Goal: Information Seeking & Learning: Learn about a topic

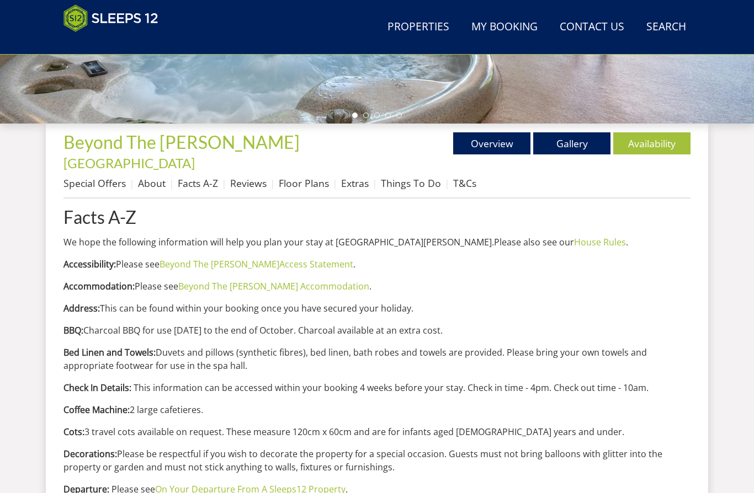
scroll to position [342, 0]
click at [411, 177] on link "Things To Do" at bounding box center [411, 183] width 60 height 13
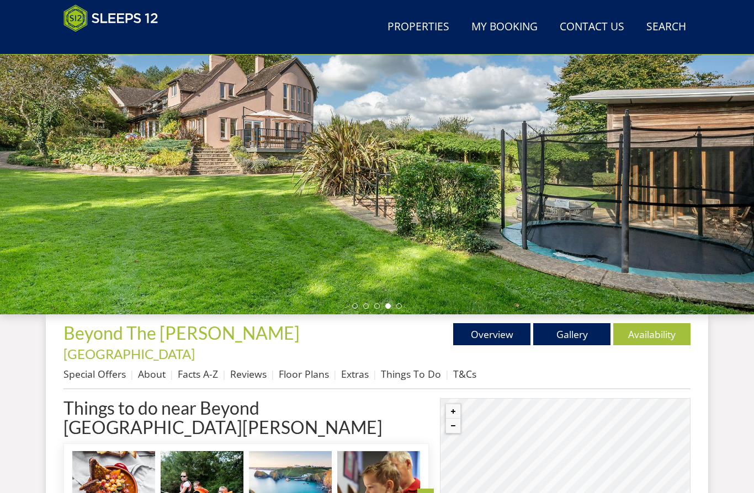
scroll to position [151, 0]
click at [360, 368] on link "Extras" at bounding box center [355, 374] width 28 height 13
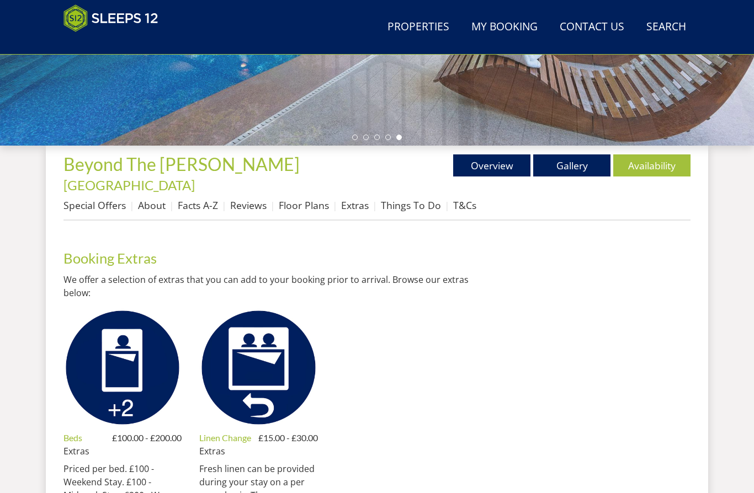
scroll to position [320, 0]
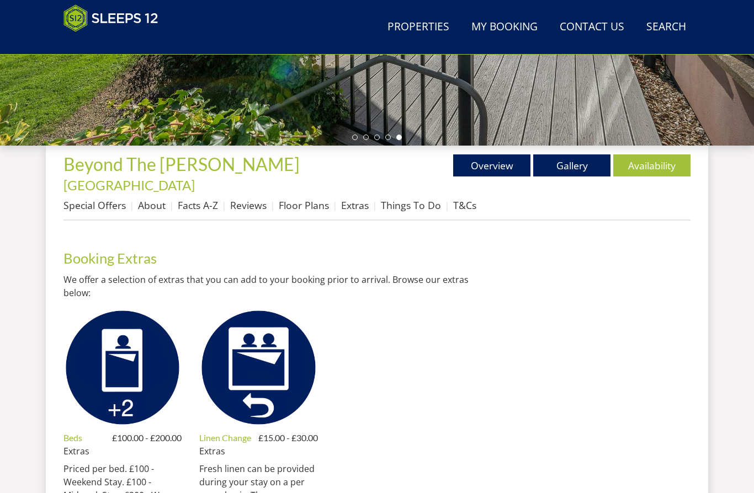
click at [410, 199] on link "Things To Do" at bounding box center [411, 205] width 60 height 13
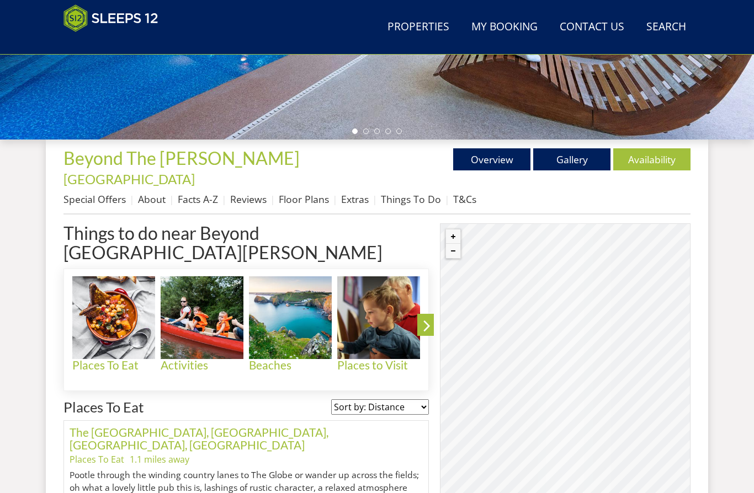
scroll to position [325, 0]
click at [198, 193] on link "Facts A-Z" at bounding box center [198, 199] width 40 height 13
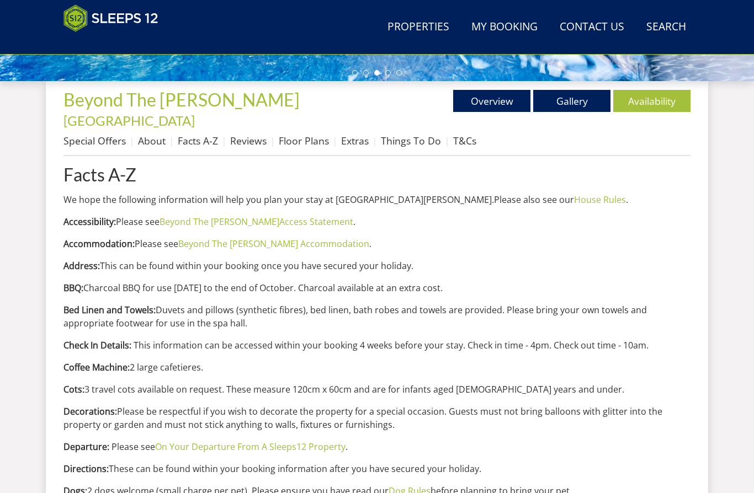
scroll to position [382, 0]
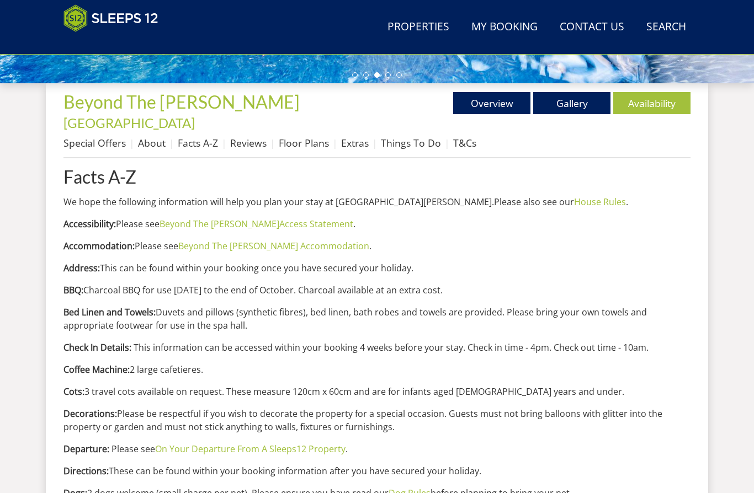
click at [297, 240] on link "Beyond The [PERSON_NAME] Accommodation" at bounding box center [273, 246] width 191 height 12
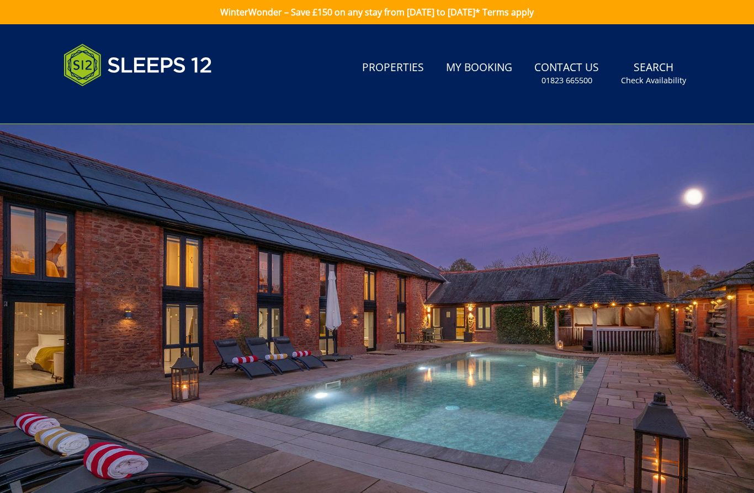
scroll to position [382, 0]
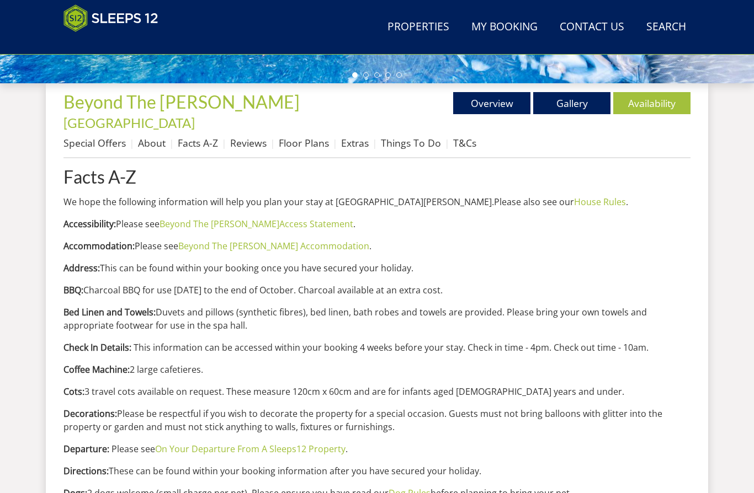
click at [578, 102] on link "Gallery" at bounding box center [571, 103] width 77 height 22
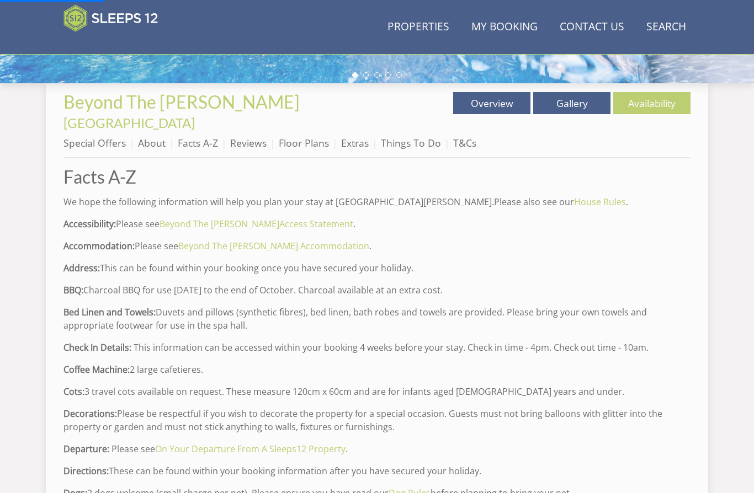
click at [569, 102] on link "Gallery" at bounding box center [571, 103] width 77 height 22
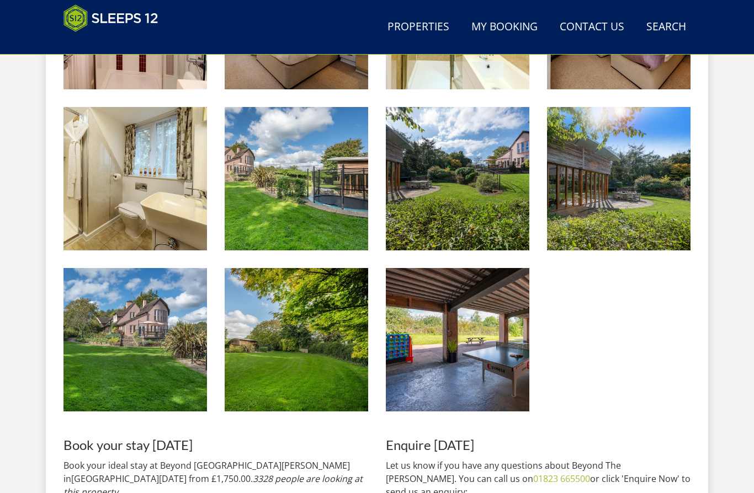
scroll to position [1571, 0]
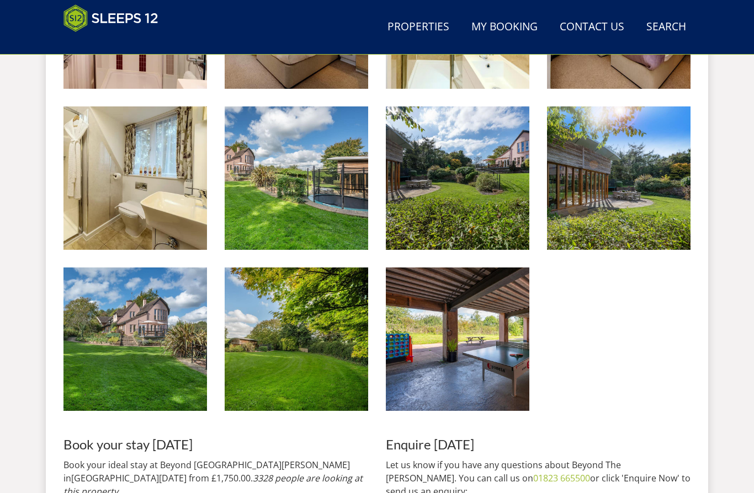
click at [468, 332] on img at bounding box center [458, 340] width 144 height 144
click at [626, 178] on img at bounding box center [619, 179] width 144 height 144
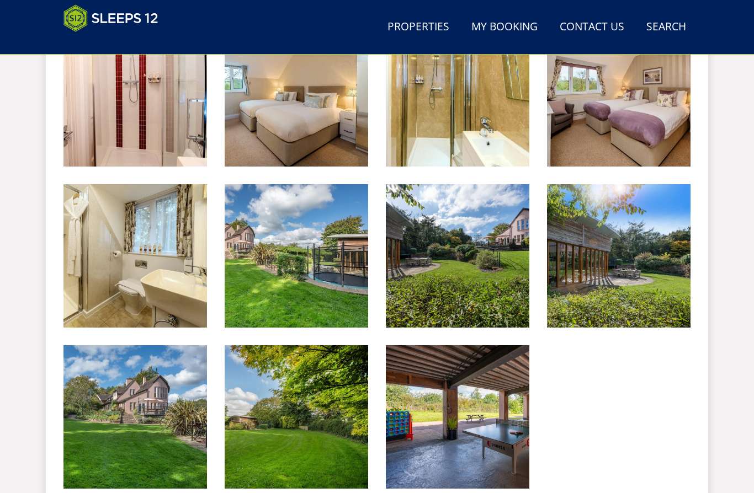
scroll to position [1481, 0]
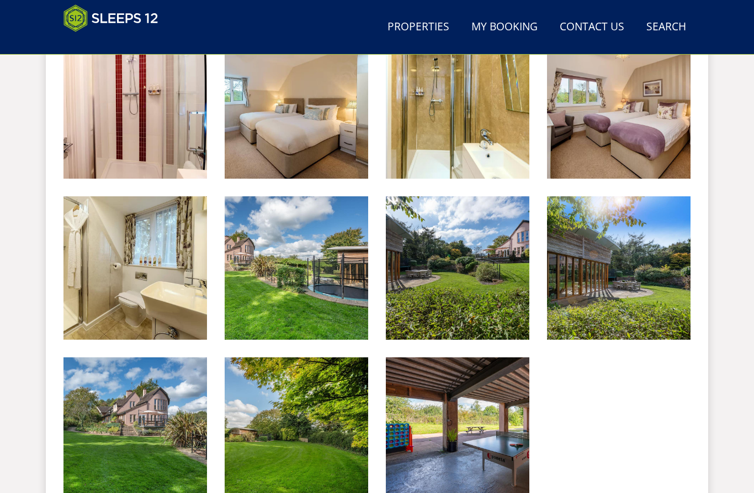
click at [335, 278] on img at bounding box center [297, 269] width 144 height 144
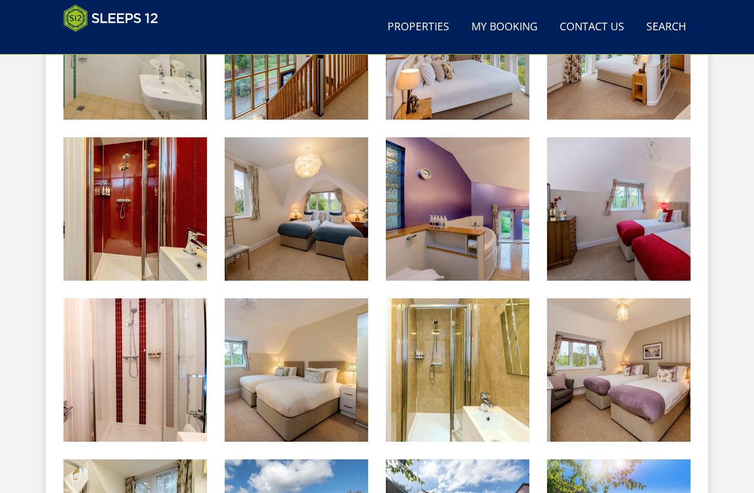
scroll to position [1214, 0]
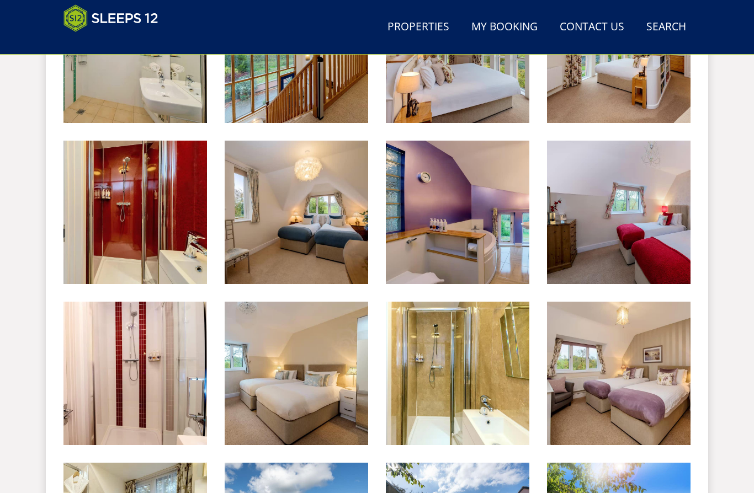
click at [623, 338] on img at bounding box center [619, 374] width 144 height 144
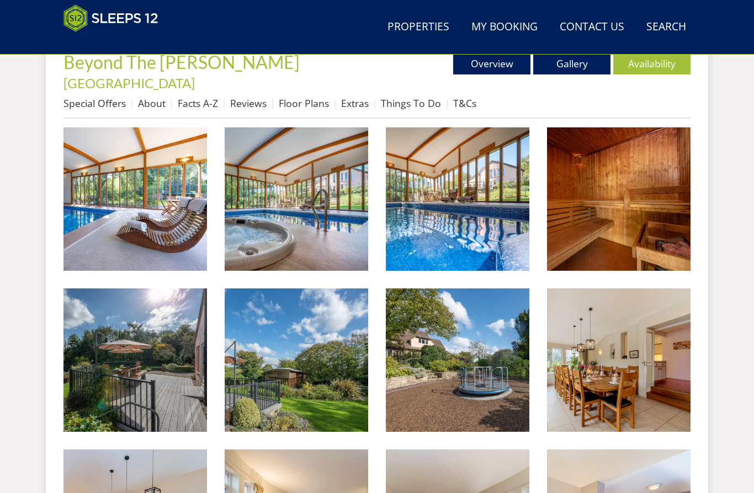
scroll to position [422, 0]
click at [477, 206] on img at bounding box center [458, 200] width 144 height 144
click at [307, 201] on img at bounding box center [297, 200] width 144 height 144
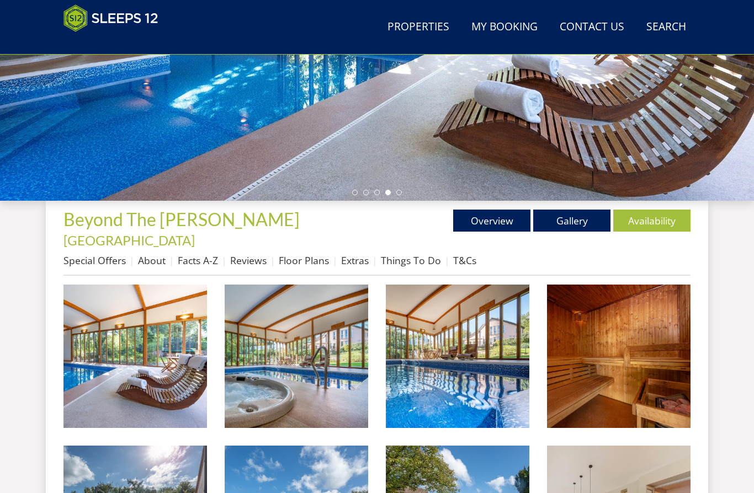
scroll to position [331, 0]
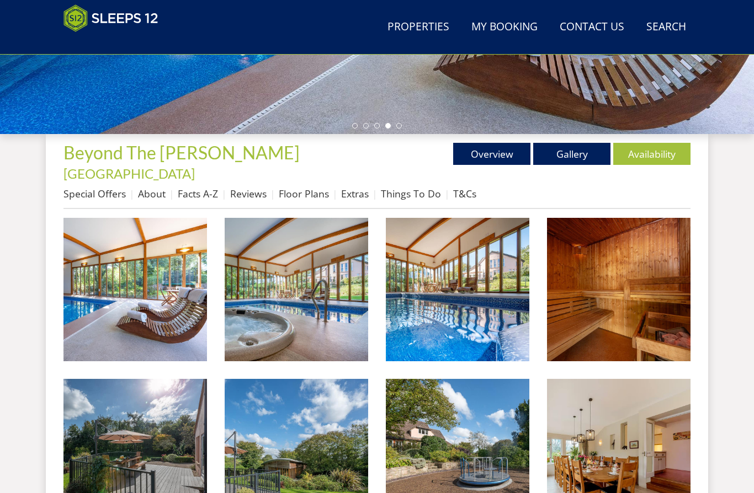
click at [153, 188] on link "About" at bounding box center [152, 194] width 28 height 13
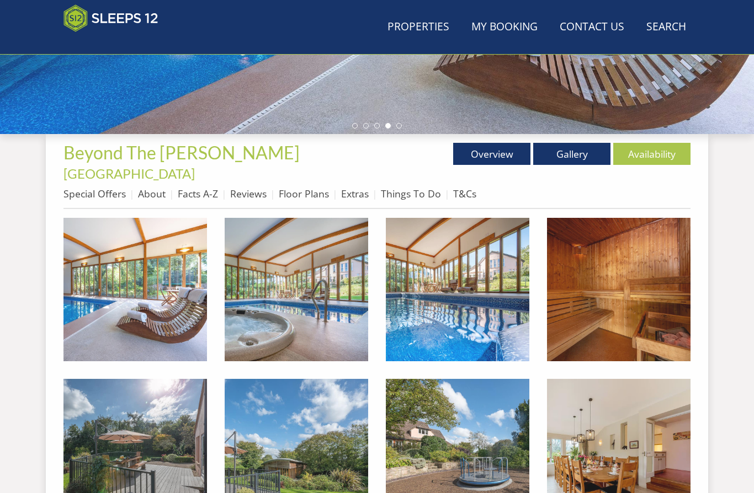
scroll to position [331, 0]
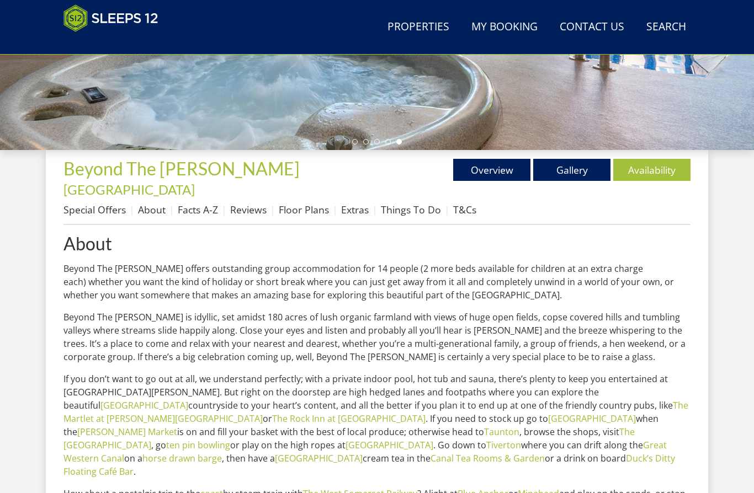
scroll to position [311, 0]
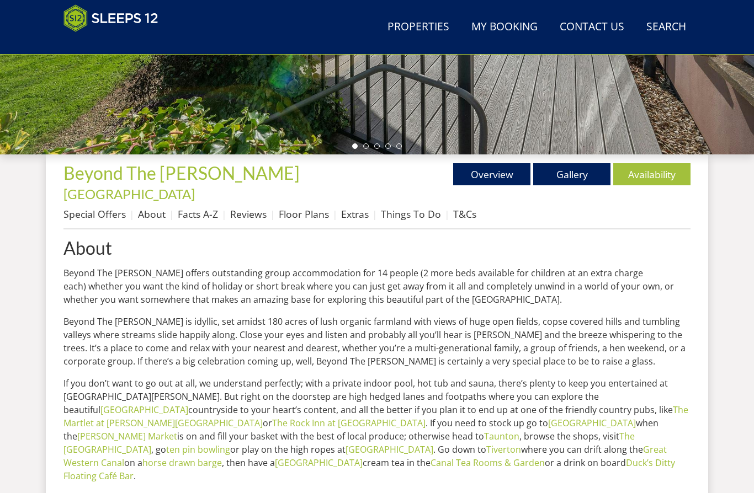
click at [200, 208] on link "Facts A-Z" at bounding box center [198, 214] width 40 height 13
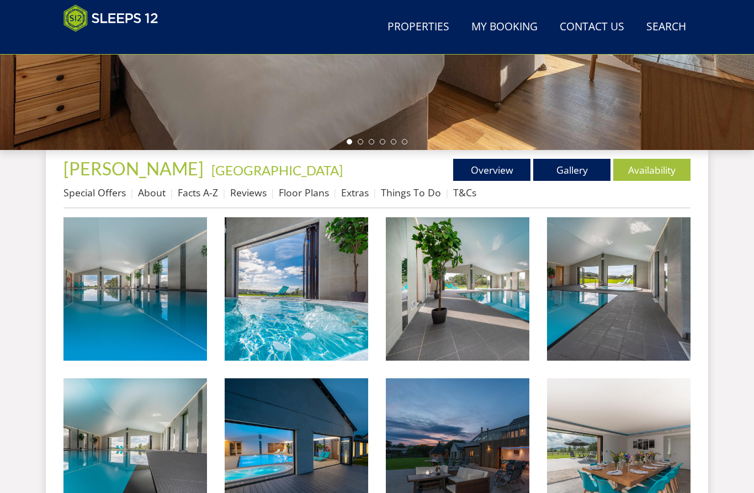
scroll to position [315, 0]
click at [412, 194] on link "Things To Do" at bounding box center [411, 192] width 60 height 13
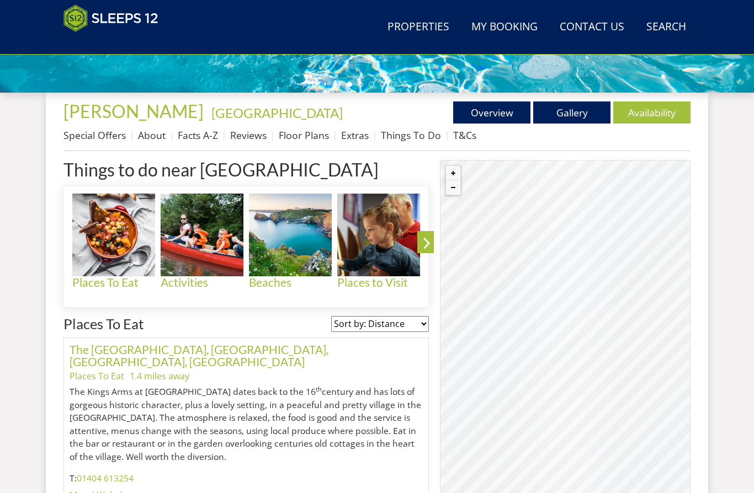
scroll to position [372, 0]
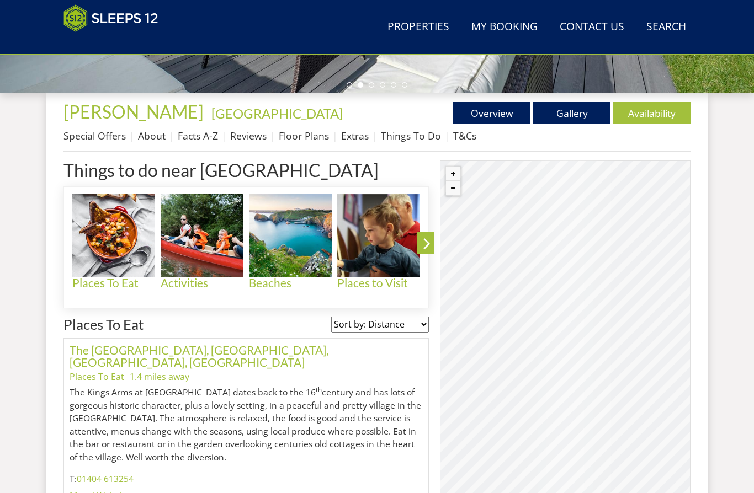
click at [351, 142] on link "Extras" at bounding box center [355, 135] width 28 height 13
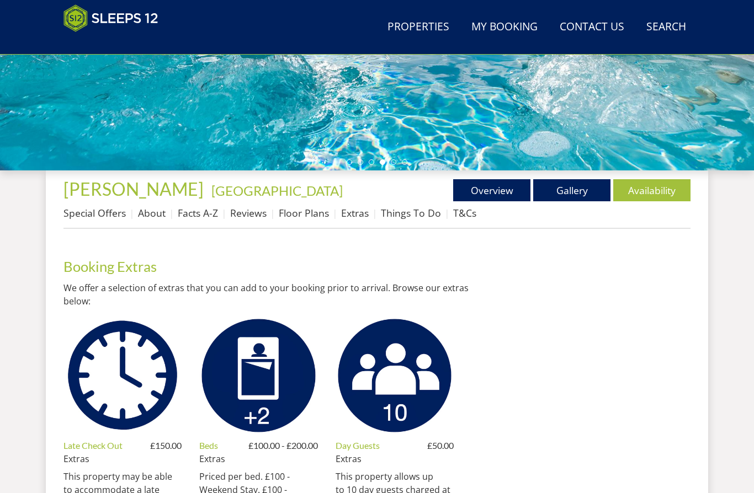
scroll to position [295, 0]
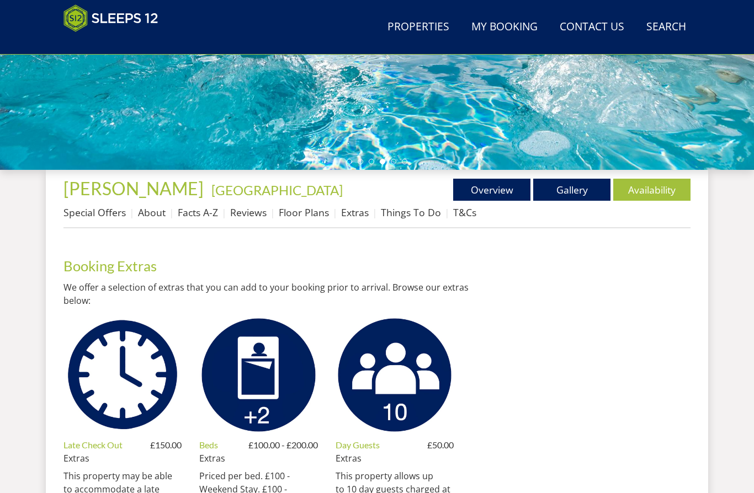
click at [415, 215] on link "Things To Do" at bounding box center [411, 212] width 60 height 13
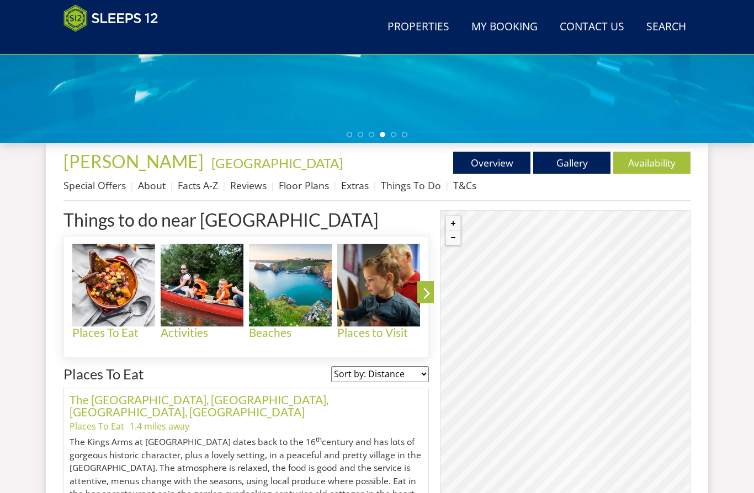
scroll to position [321, 0]
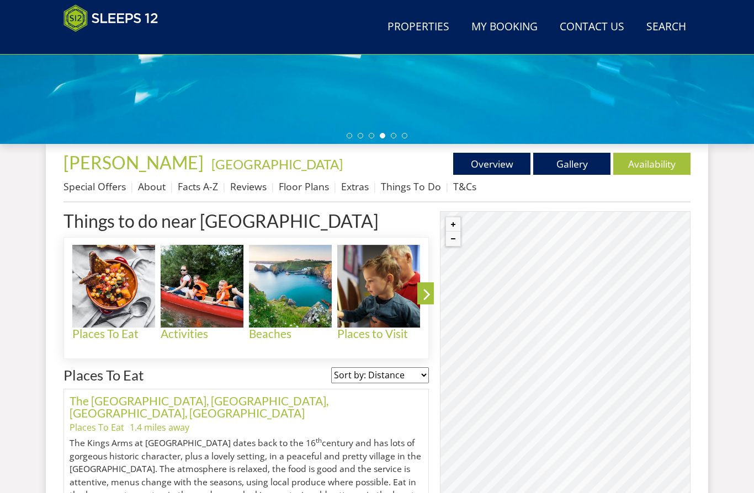
click at [200, 192] on link "Facts A-Z" at bounding box center [198, 186] width 40 height 13
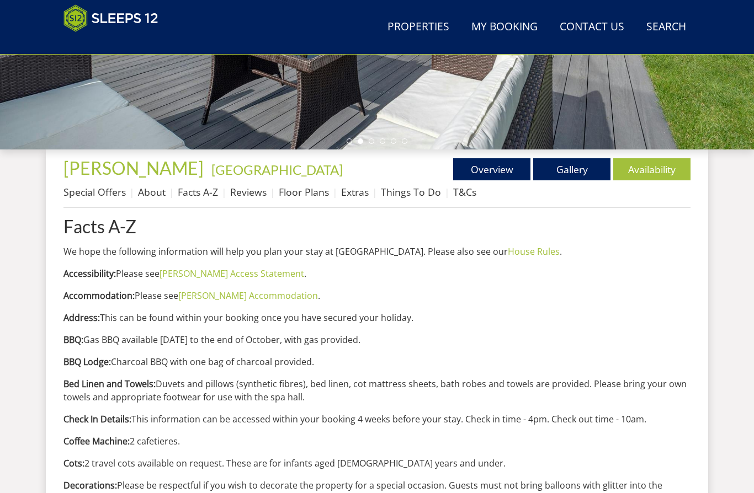
scroll to position [316, 0]
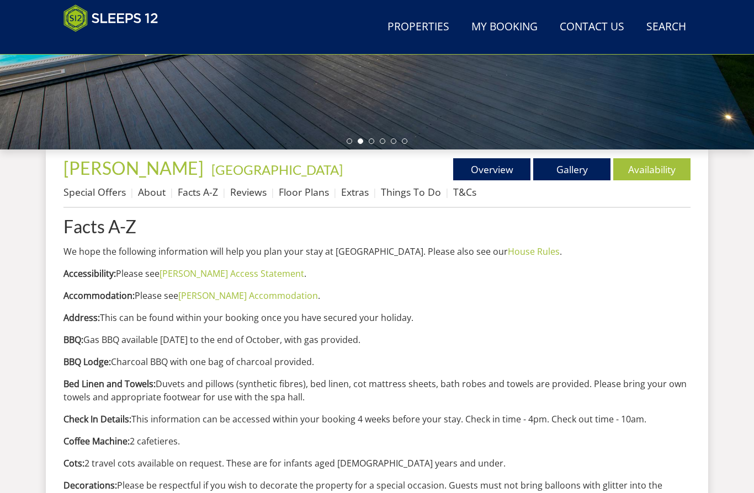
click at [244, 296] on link "Shires Accommodation" at bounding box center [248, 296] width 140 height 12
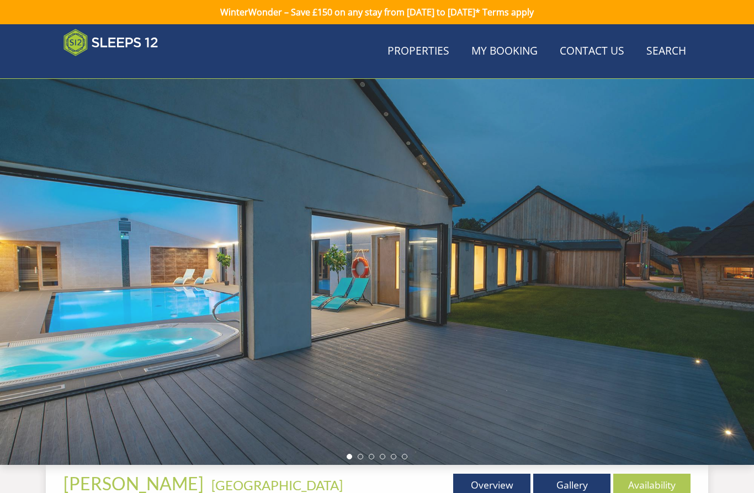
scroll to position [316, 0]
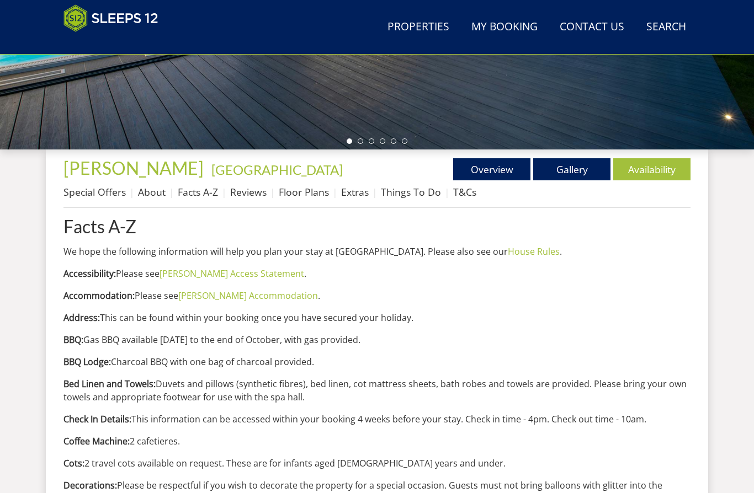
click at [310, 194] on link "Floor Plans" at bounding box center [304, 191] width 50 height 13
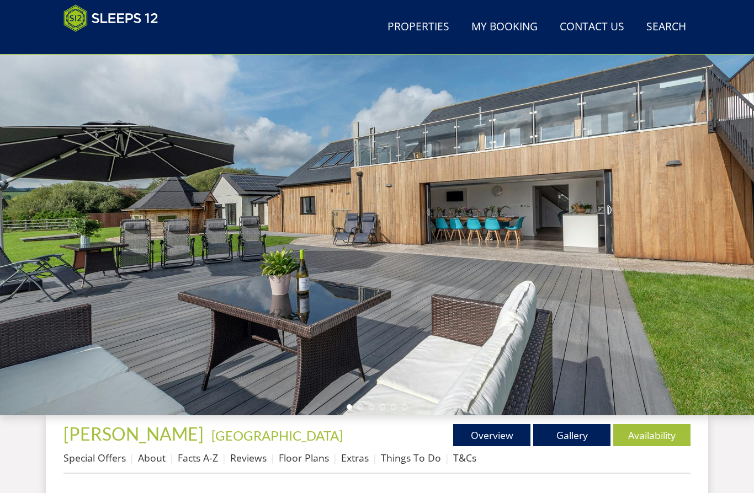
scroll to position [46, 0]
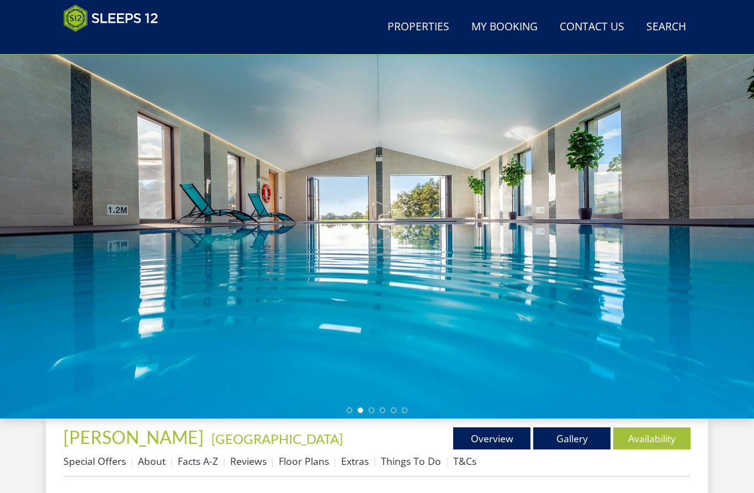
click at [580, 440] on link "Gallery" at bounding box center [571, 439] width 77 height 22
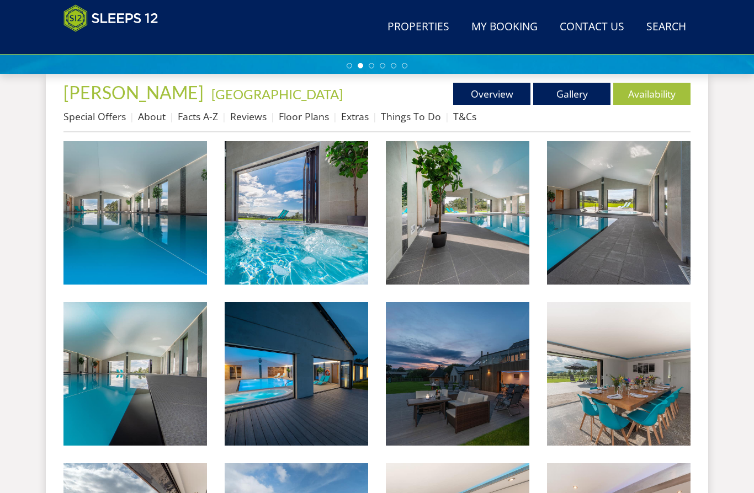
scroll to position [391, 0]
click at [618, 235] on img at bounding box center [619, 213] width 144 height 144
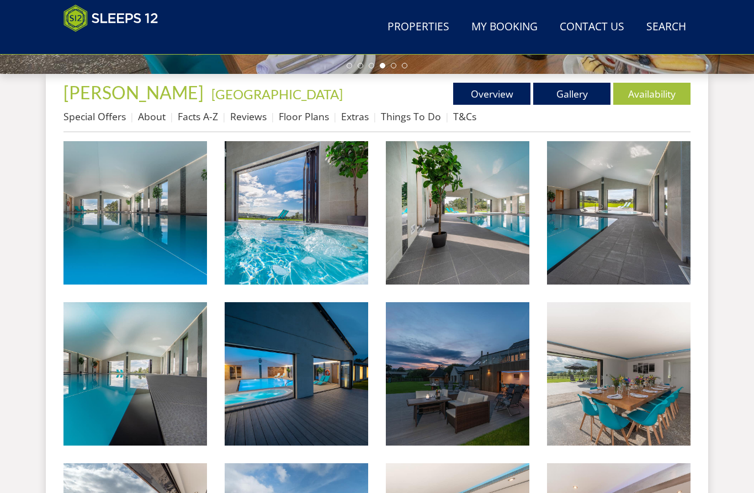
click at [633, 397] on img at bounding box center [619, 374] width 144 height 144
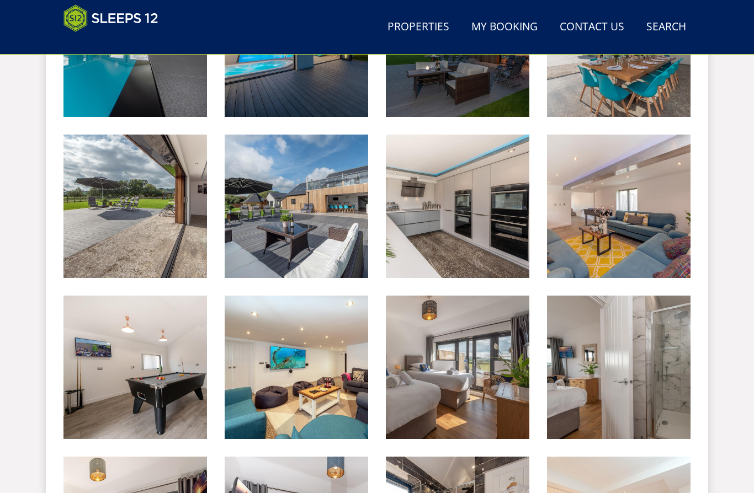
scroll to position [721, 0]
click at [487, 229] on img at bounding box center [458, 206] width 144 height 144
click at [641, 236] on img at bounding box center [619, 206] width 144 height 144
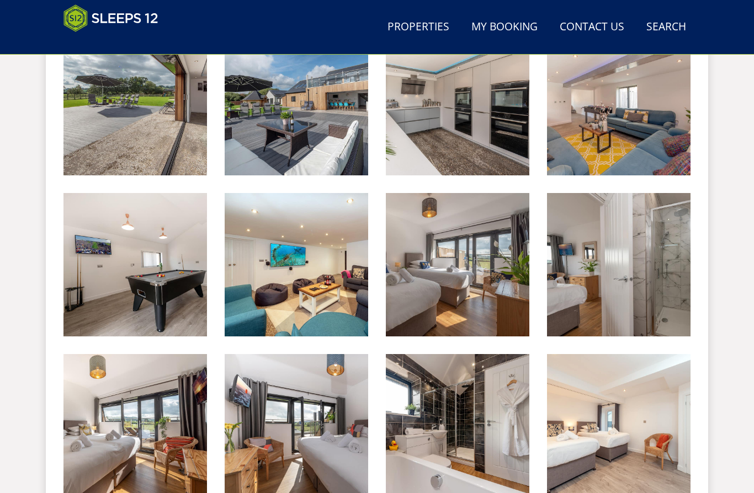
scroll to position [823, 0]
click at [309, 285] on img at bounding box center [297, 265] width 144 height 144
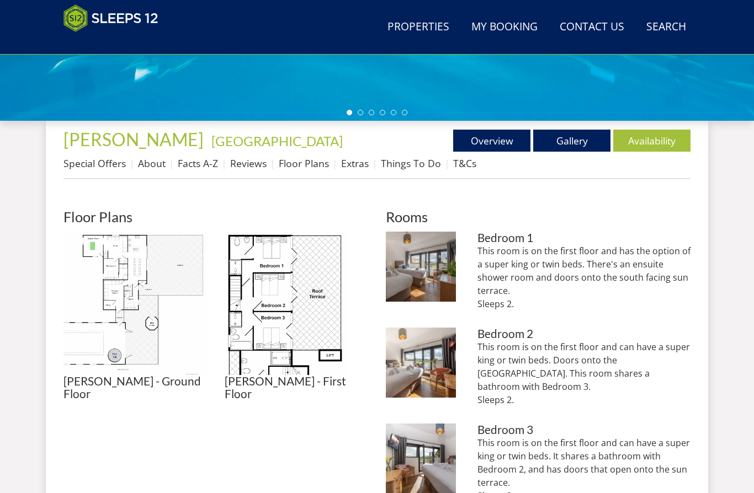
scroll to position [343, 0]
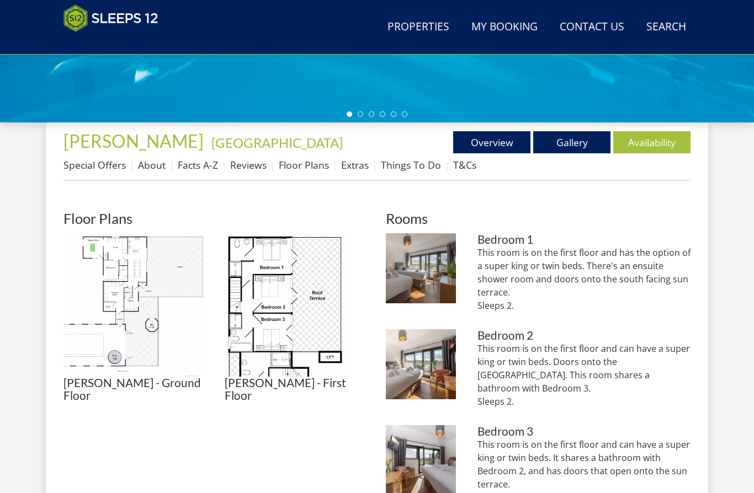
click at [144, 167] on link "About" at bounding box center [152, 164] width 28 height 13
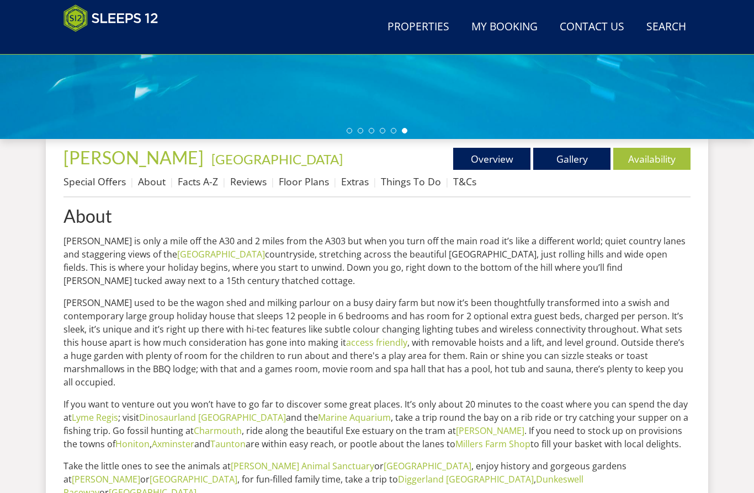
scroll to position [327, 0]
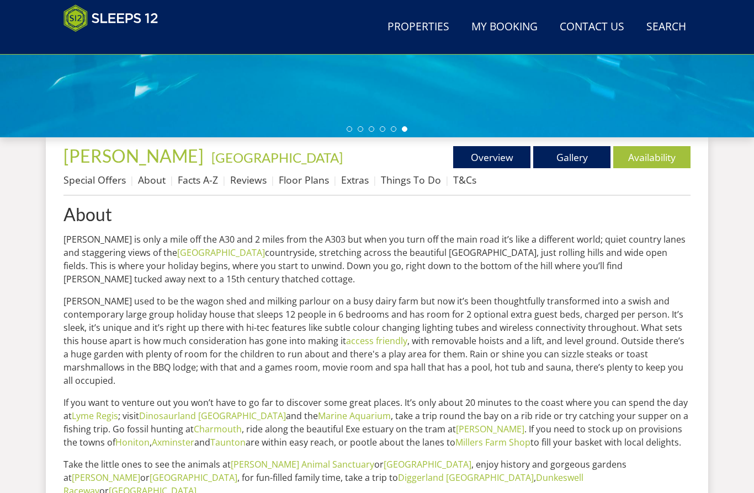
click at [197, 183] on link "Facts A-Z" at bounding box center [198, 180] width 40 height 13
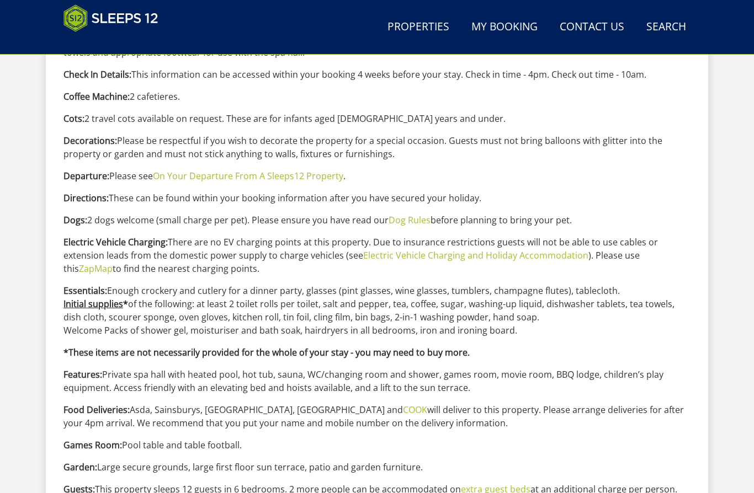
click at [113, 263] on link "ZapMap" at bounding box center [96, 269] width 34 height 12
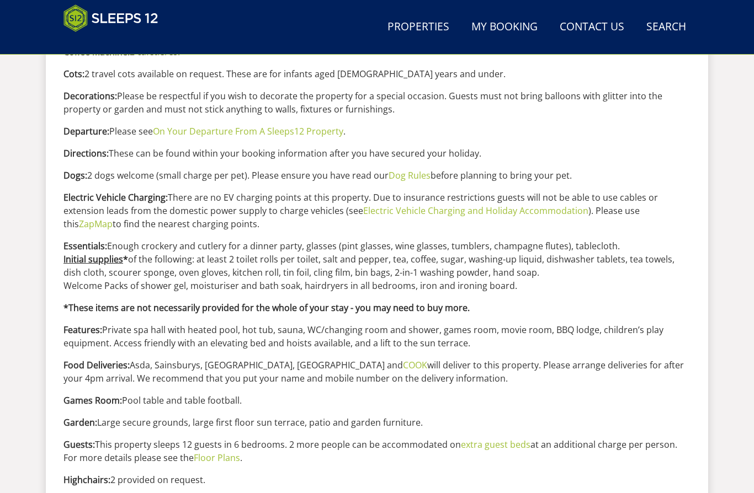
scroll to position [709, 0]
